Goal: Task Accomplishment & Management: Complete application form

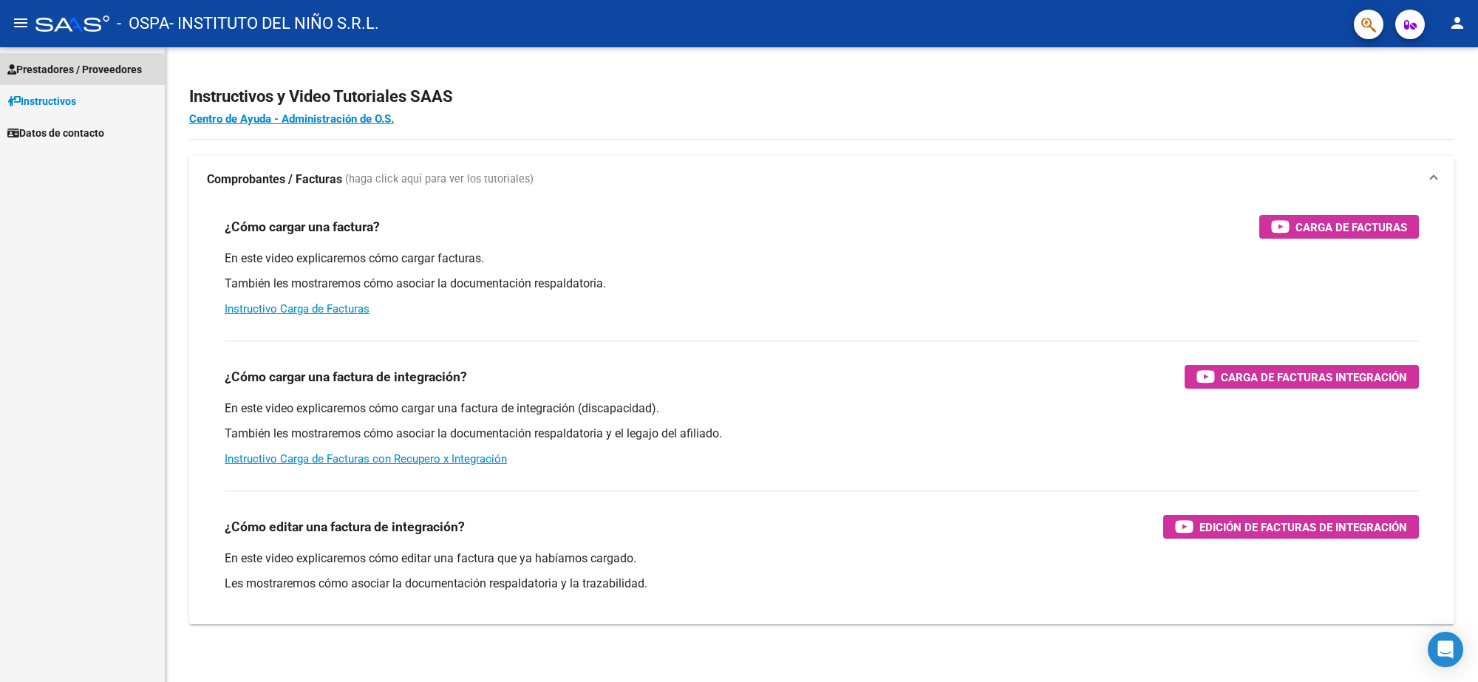
click at [39, 75] on span "Prestadores / Proveedores" at bounding box center [74, 69] width 134 height 16
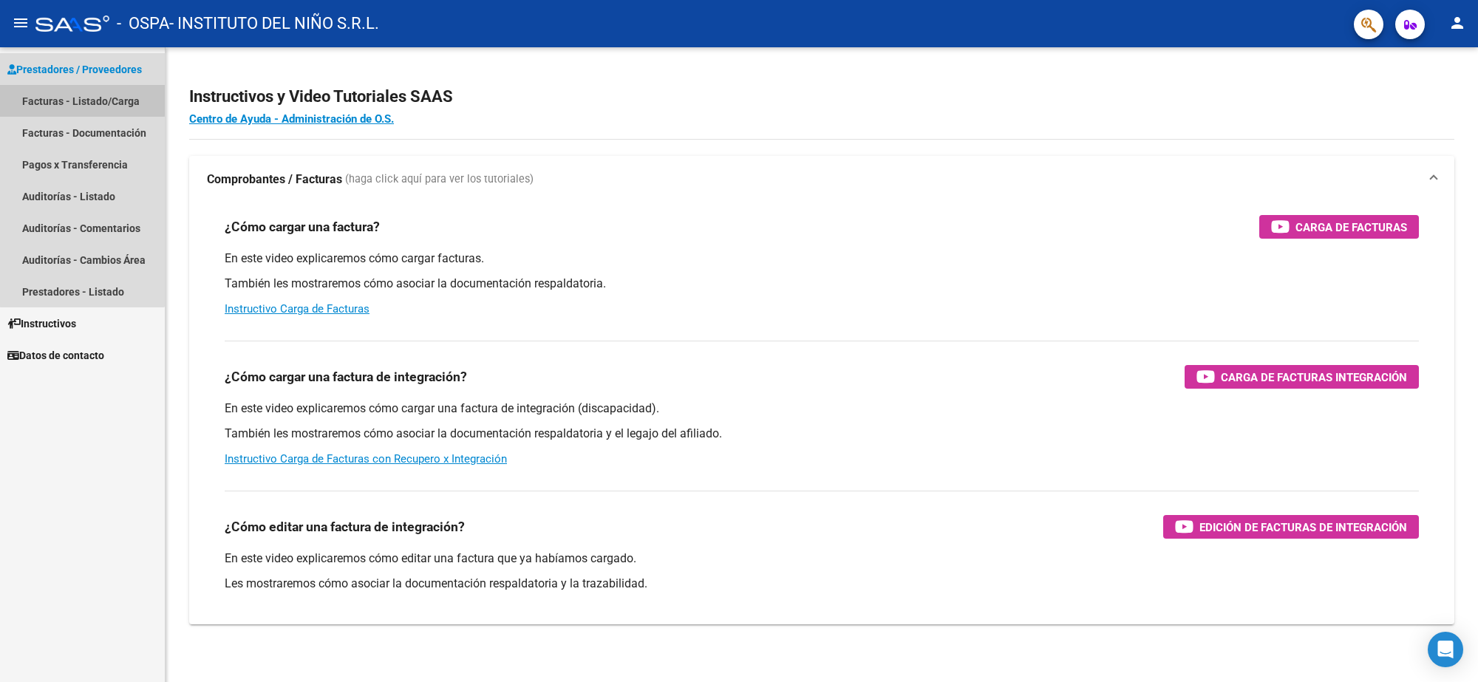
click at [82, 100] on link "Facturas - Listado/Carga" at bounding box center [82, 101] width 165 height 32
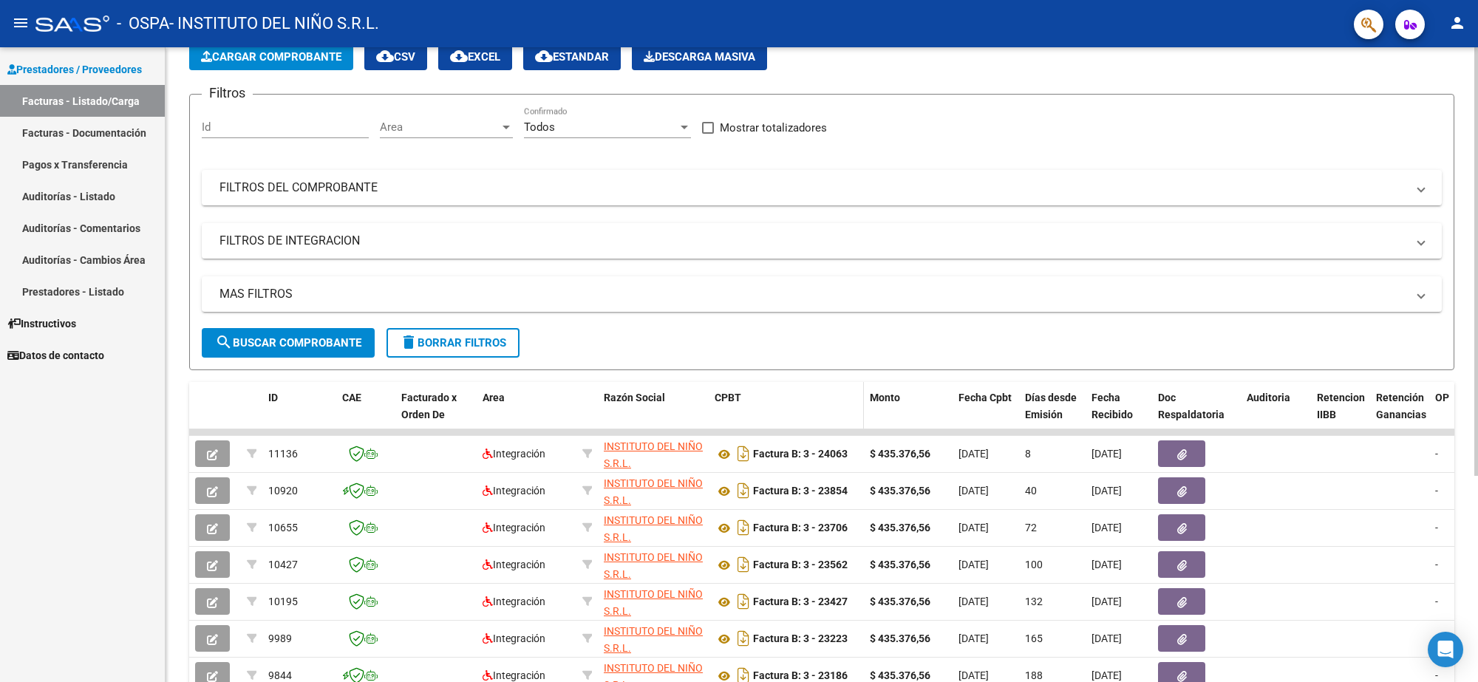
scroll to position [92, 0]
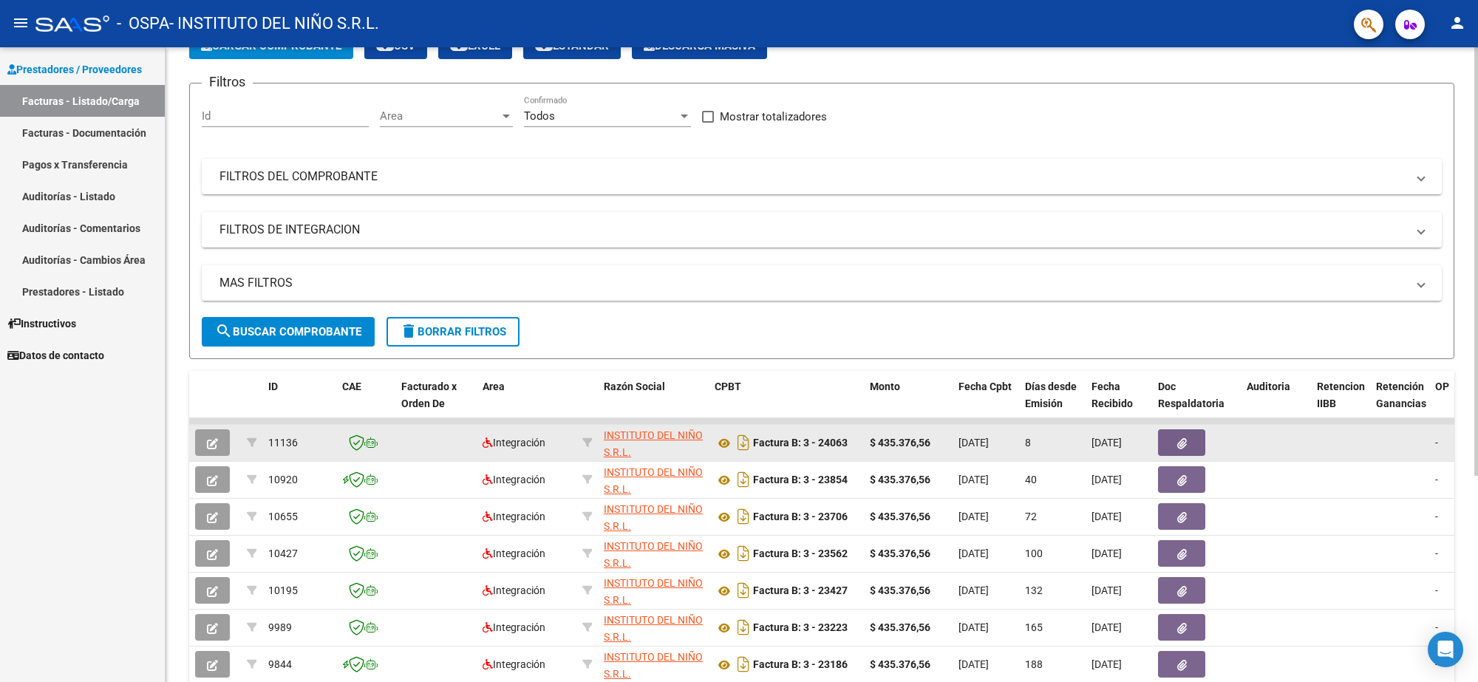
click at [375, 445] on icon at bounding box center [370, 442] width 13 height 10
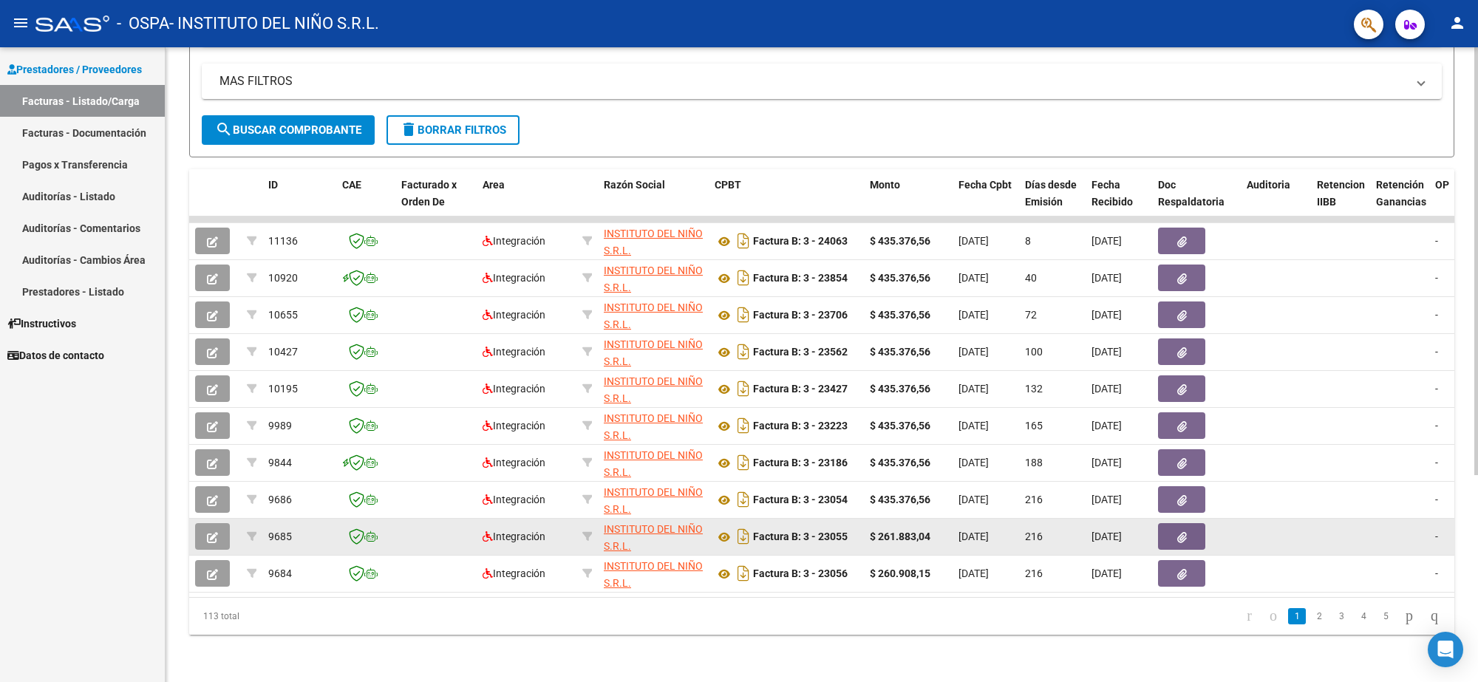
scroll to position [307, 0]
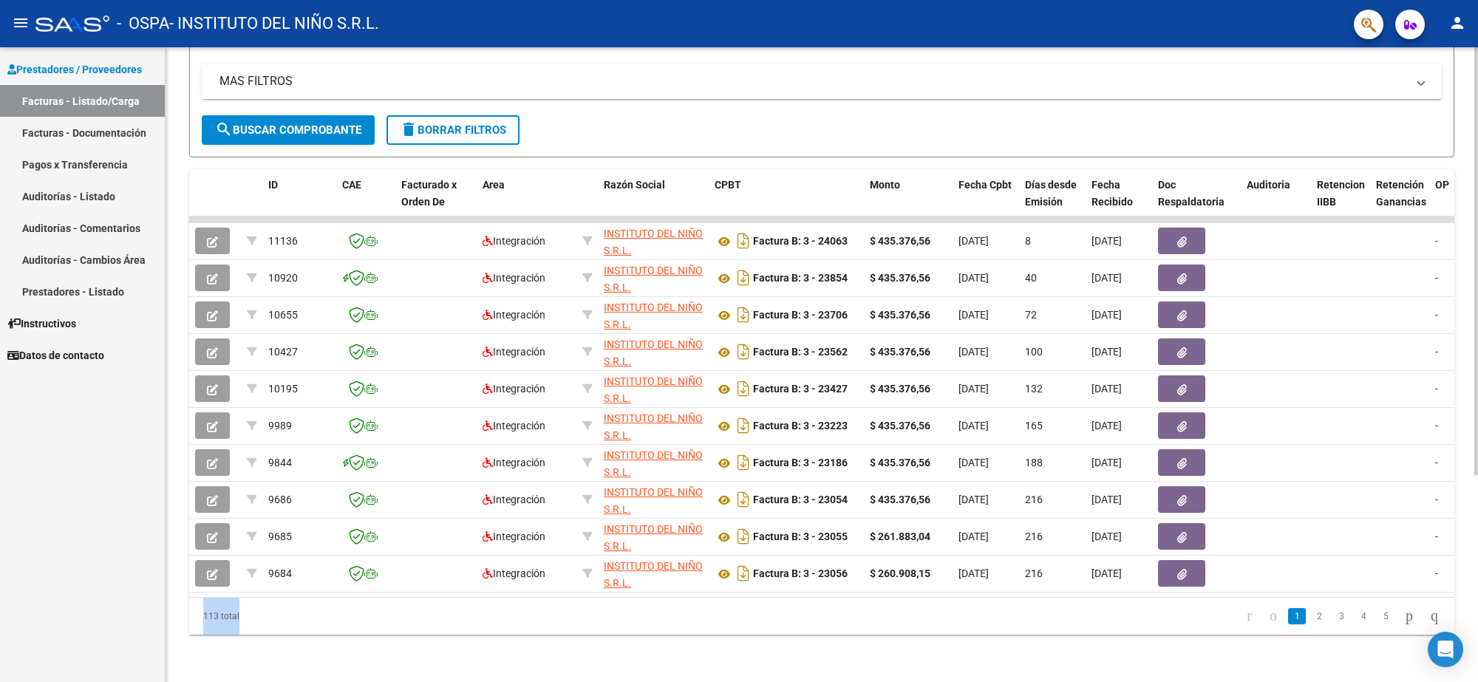
drag, startPoint x: 604, startPoint y: 599, endPoint x: 732, endPoint y: 595, distance: 127.9
click at [732, 595] on div "ID CAE Facturado x Orden De Area Razón Social CPBT Monto Fecha Cpbt Días desde …" at bounding box center [821, 402] width 1265 height 466
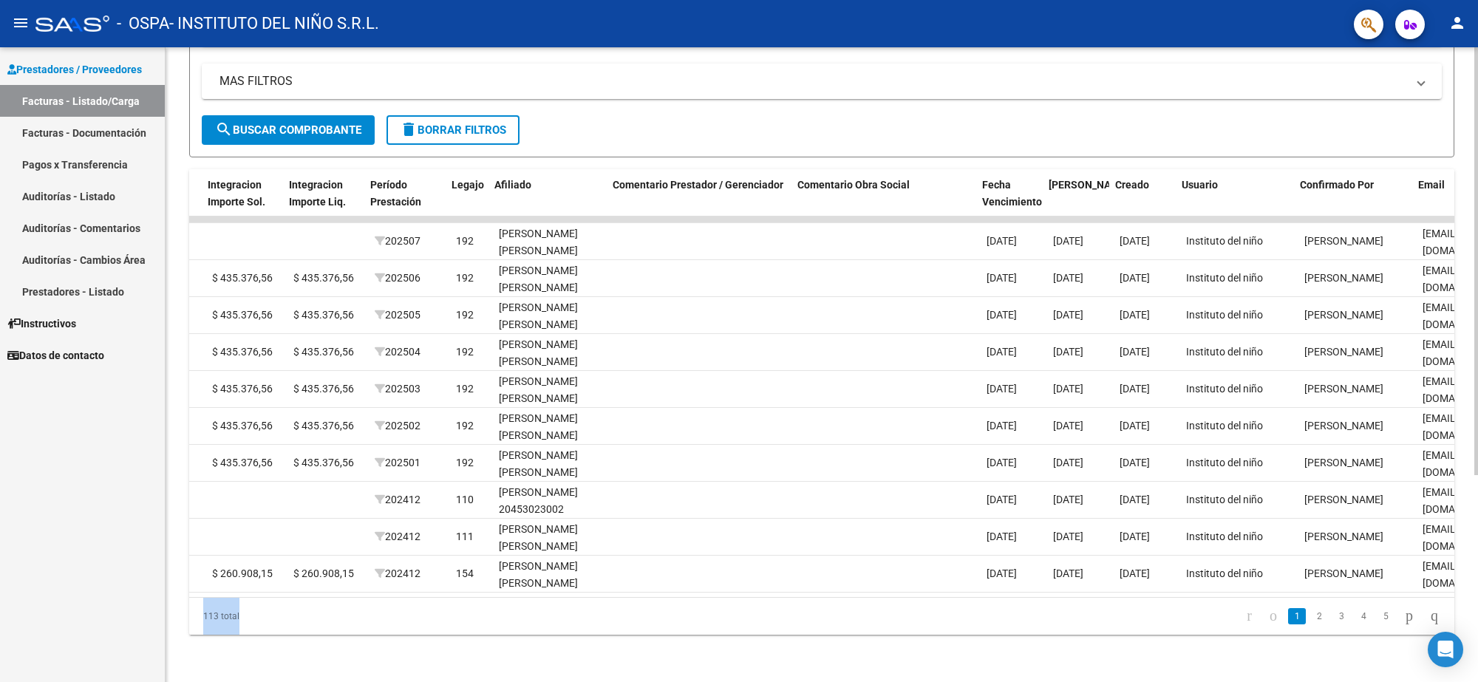
scroll to position [0, 1745]
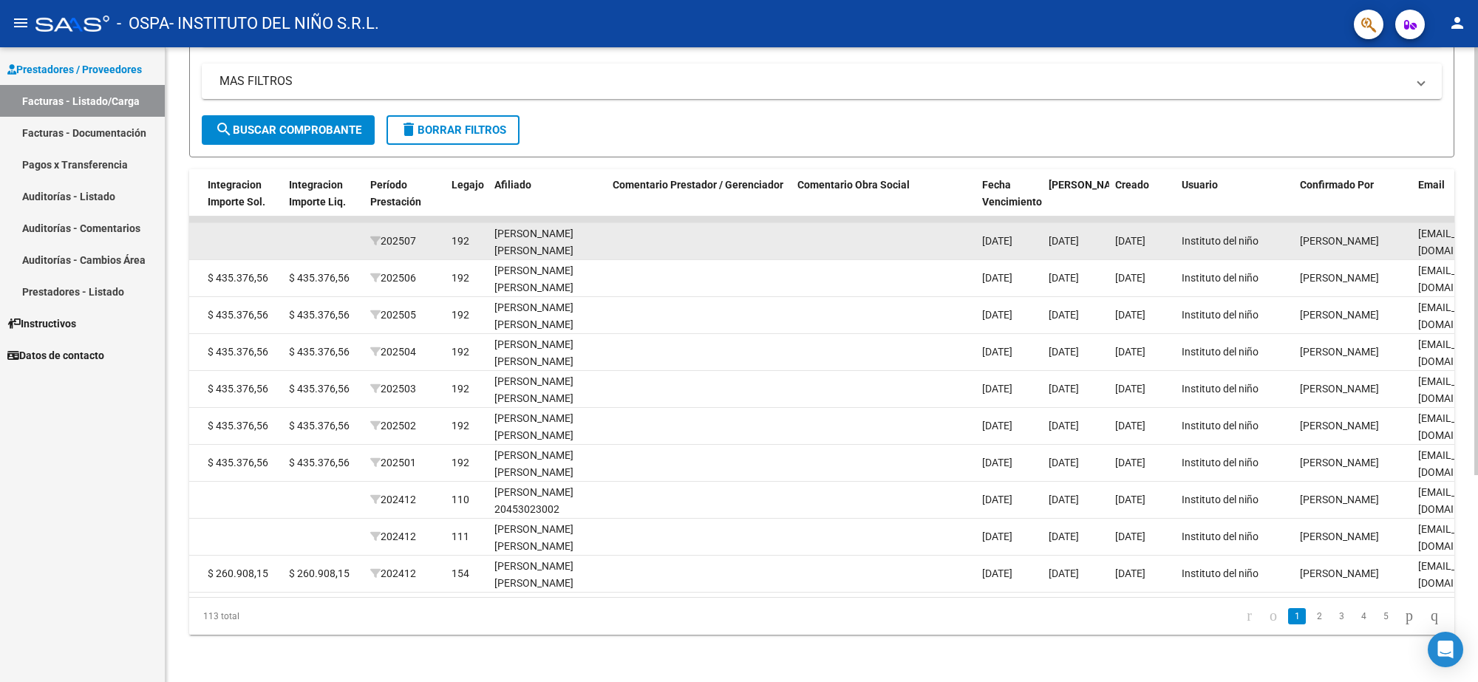
click at [530, 225] on div "[PERSON_NAME] [PERSON_NAME] 23588490769" at bounding box center [547, 250] width 106 height 50
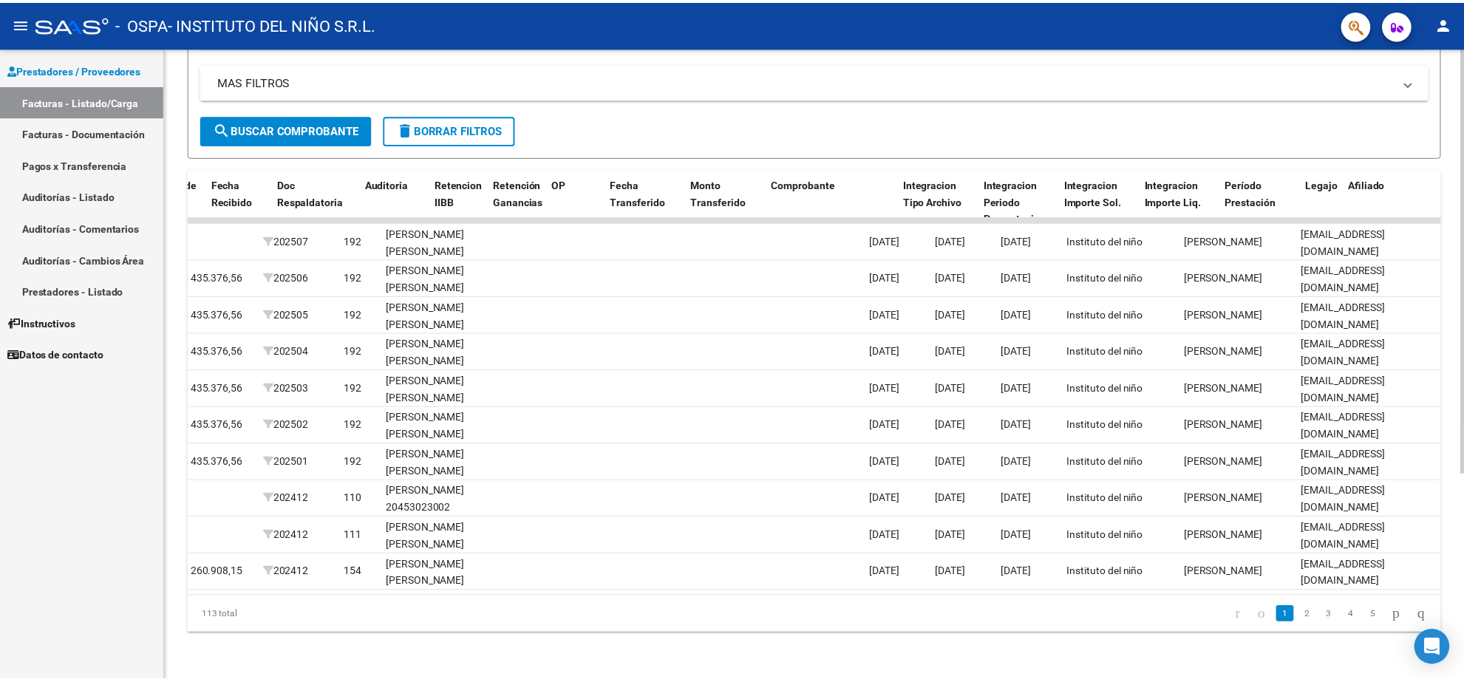
scroll to position [0, 0]
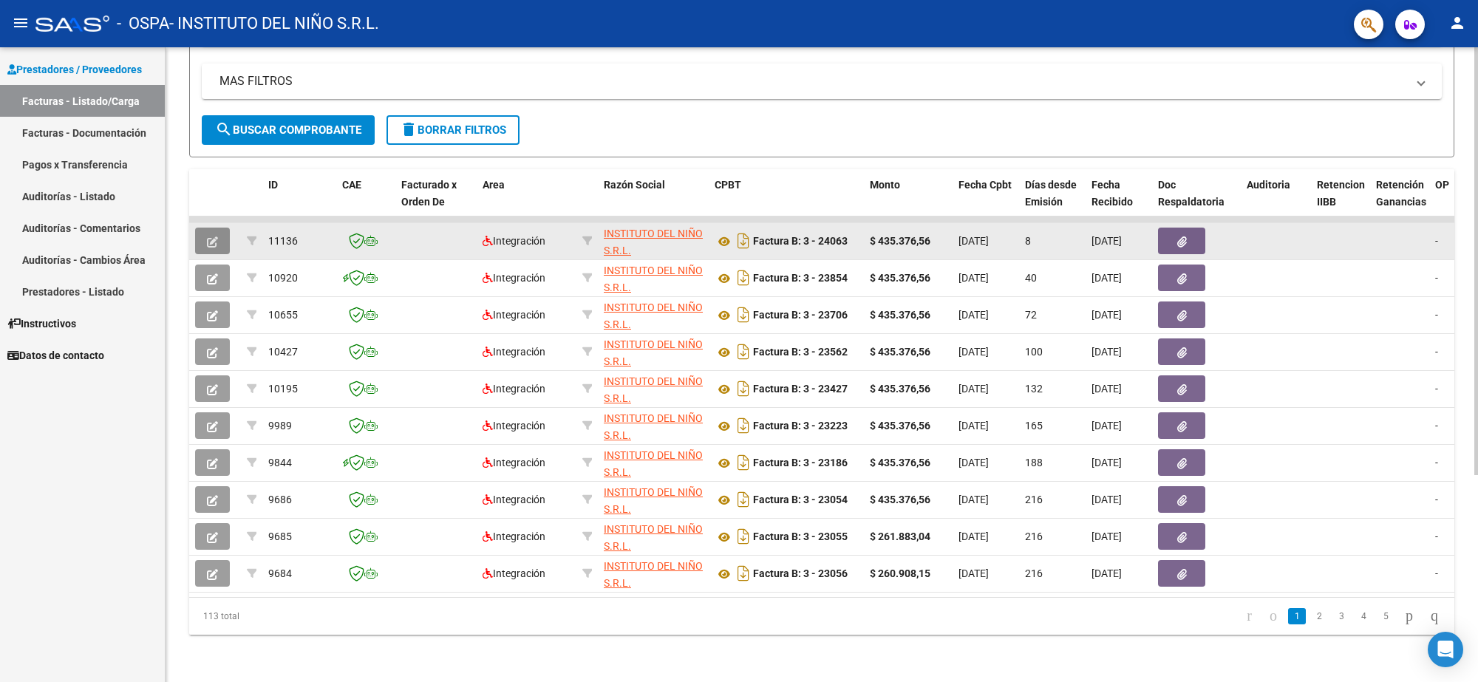
click at [211, 236] on icon "button" at bounding box center [212, 241] width 11 height 11
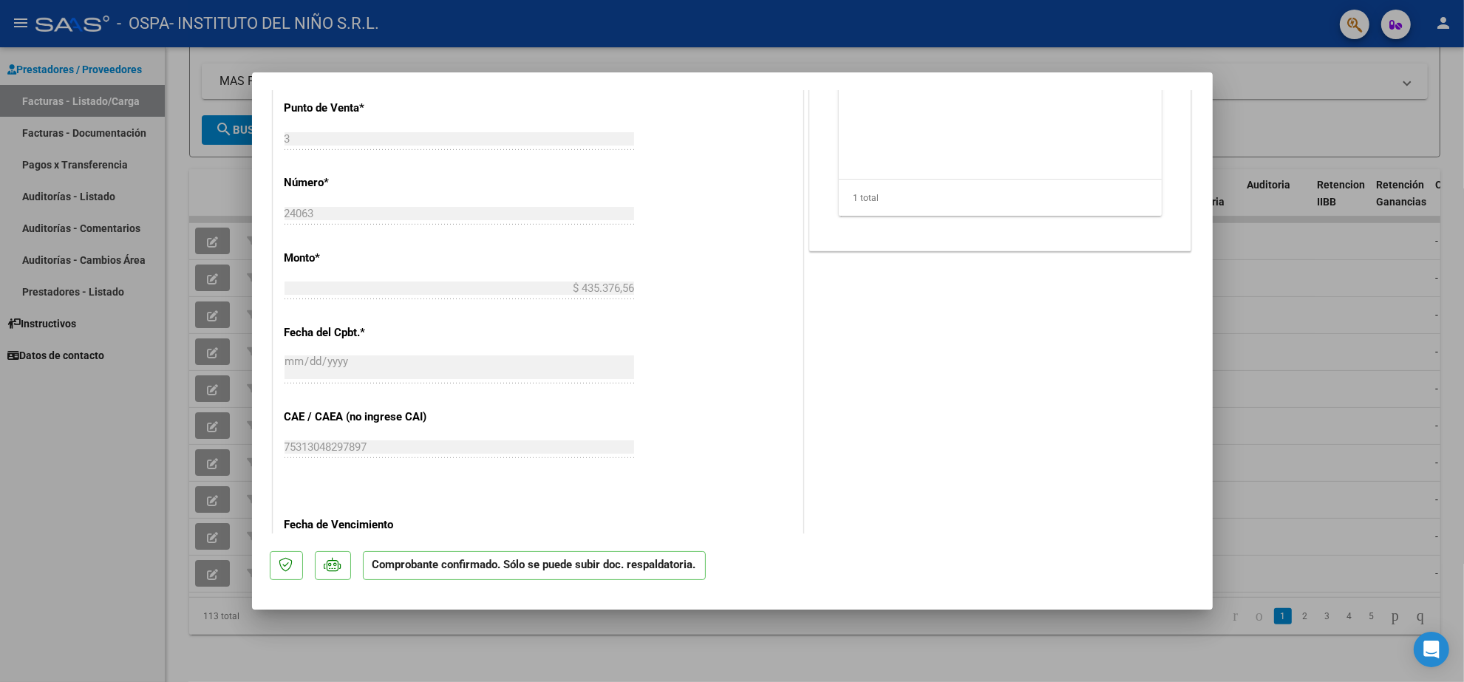
scroll to position [961, 0]
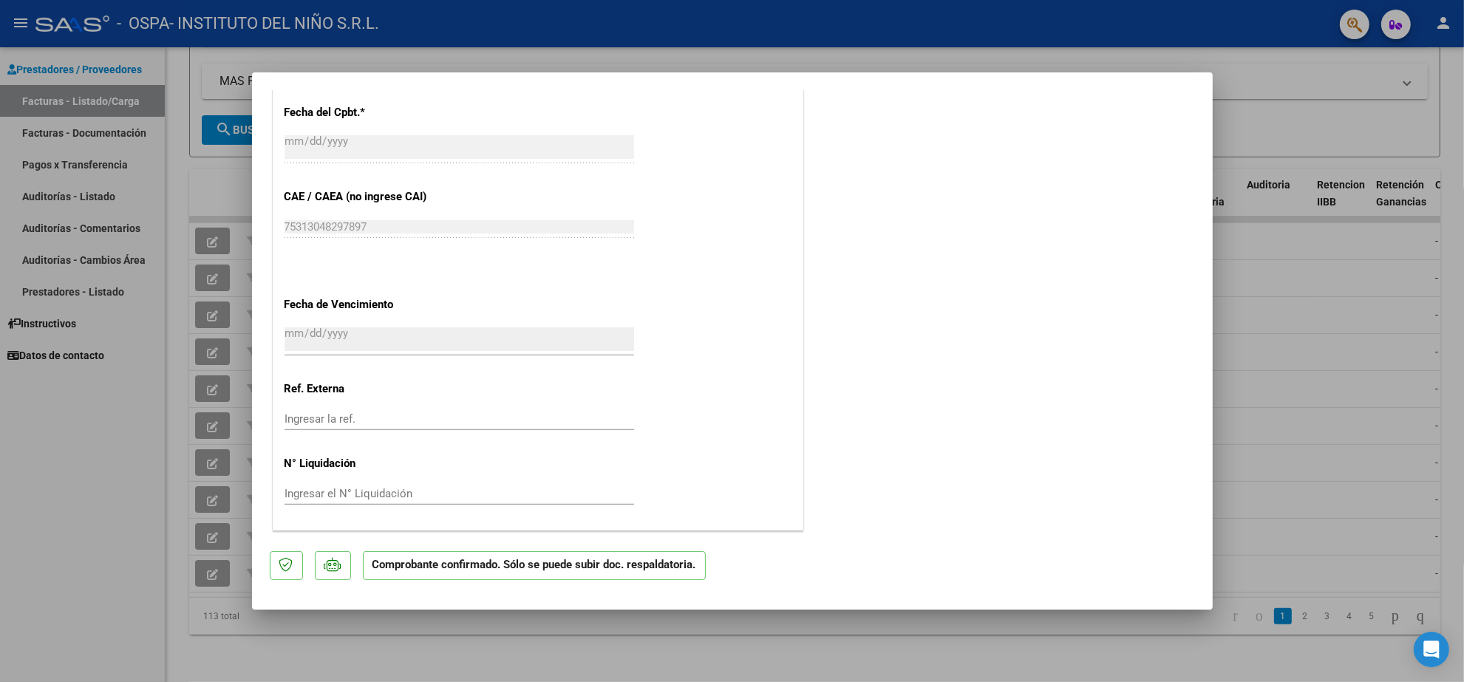
type input "$ 0,00"
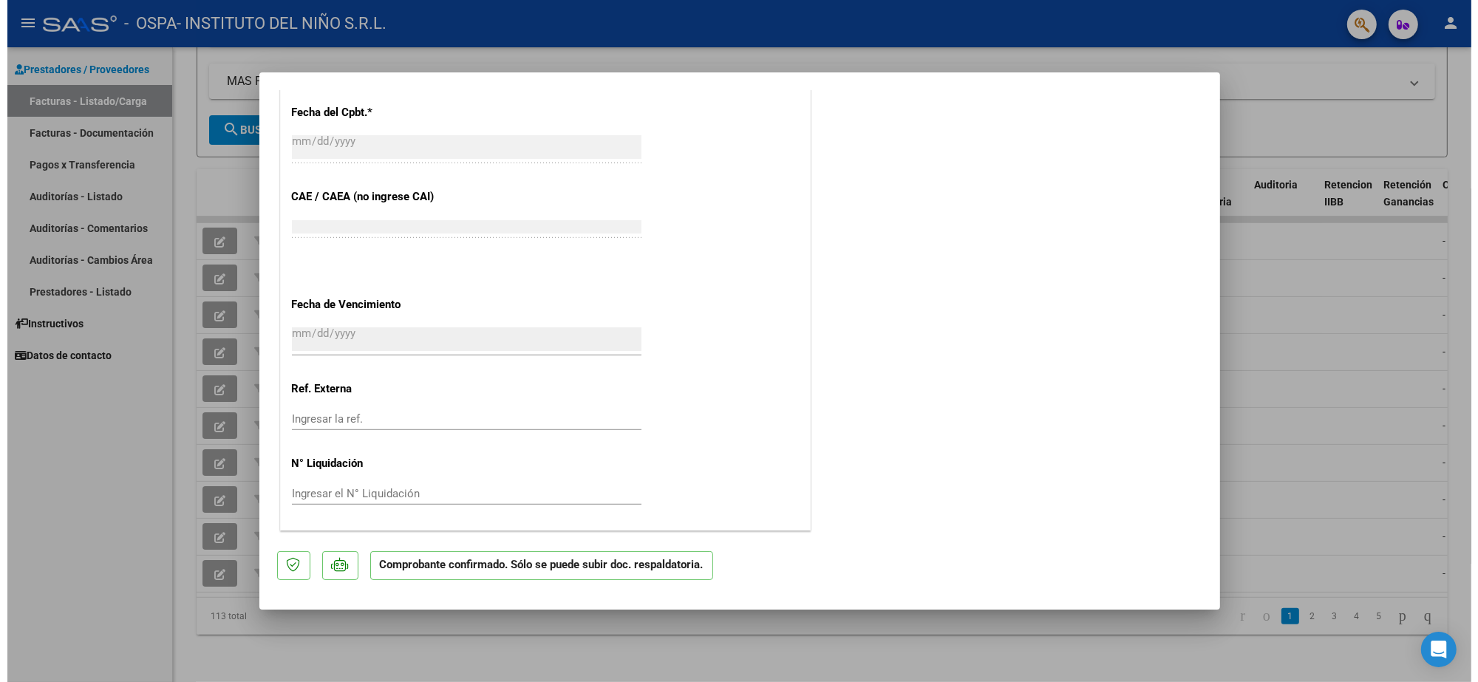
scroll to position [0, 0]
